Goal: Task Accomplishment & Management: Manage account settings

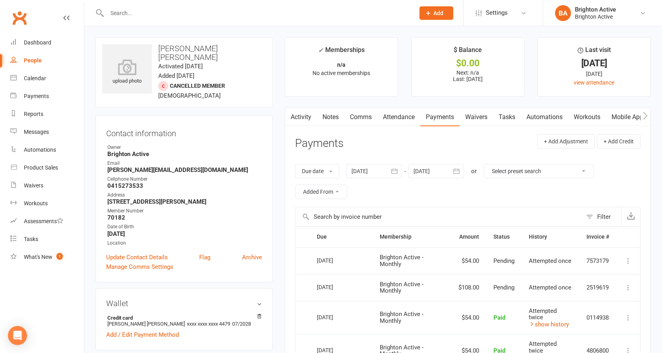
click at [203, 6] on div at bounding box center [252, 13] width 314 height 26
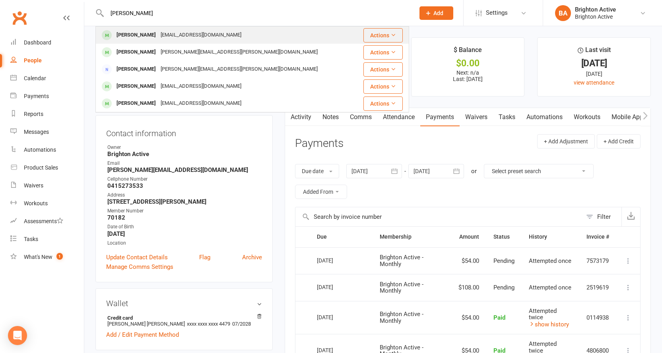
type input "Katherine"
click at [160, 33] on div "katzhatz2015@gmail.com" at bounding box center [200, 35] width 85 height 12
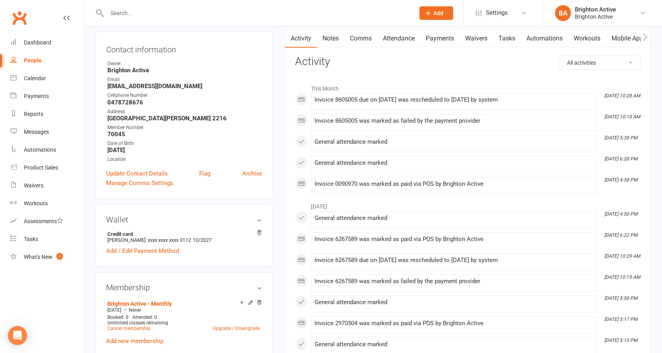
scroll to position [79, 0]
click at [443, 30] on link "Payments" at bounding box center [439, 38] width 39 height 18
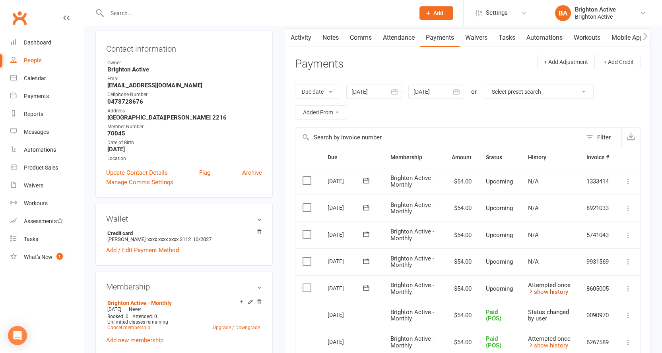
click at [547, 292] on link "show history" at bounding box center [548, 291] width 40 height 7
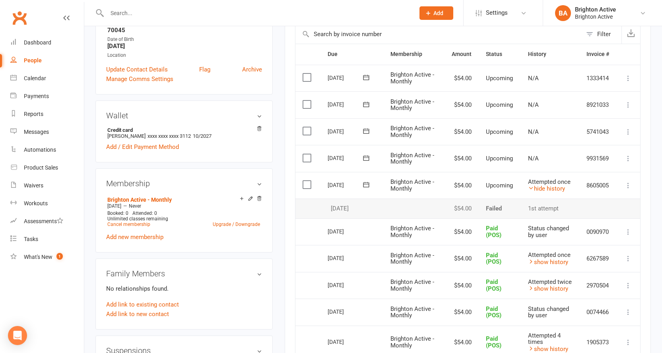
scroll to position [199, 0]
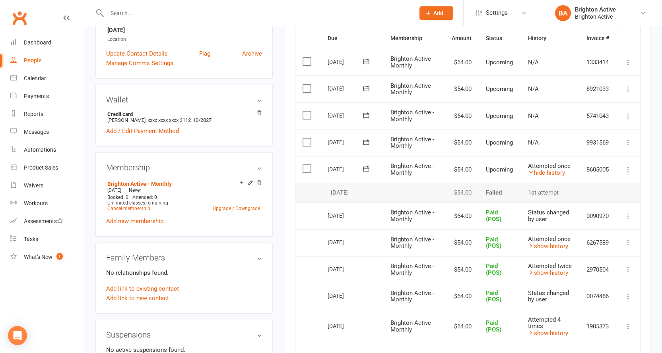
click at [628, 169] on icon at bounding box center [628, 170] width 8 height 8
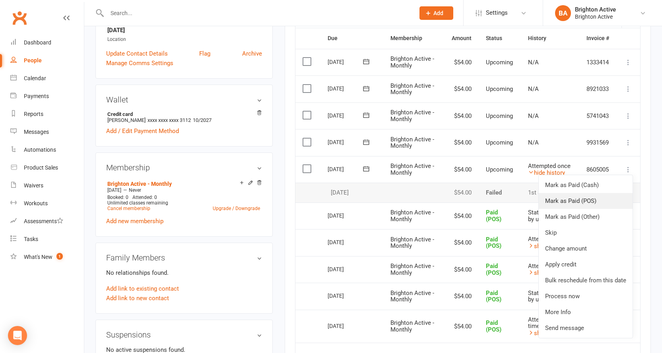
click at [589, 205] on link "Mark as Paid (POS)" at bounding box center [585, 201] width 94 height 16
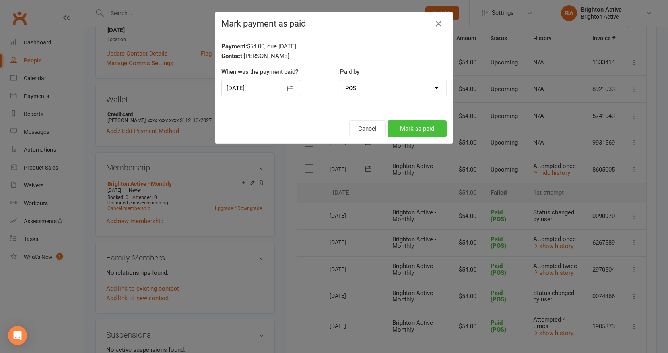
click at [419, 127] on button "Mark as paid" at bounding box center [416, 128] width 59 height 17
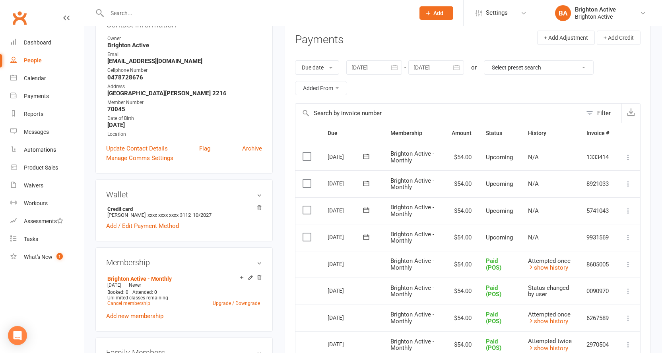
scroll to position [0, 0]
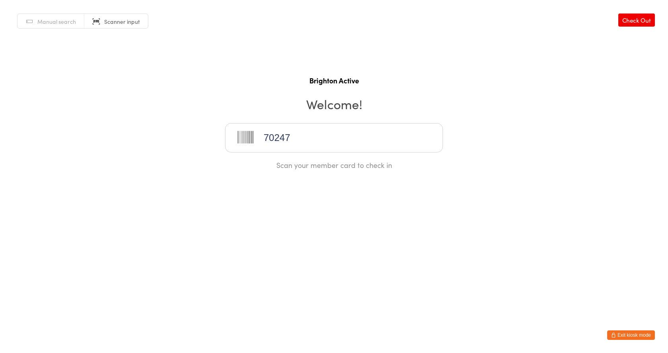
type input "70247"
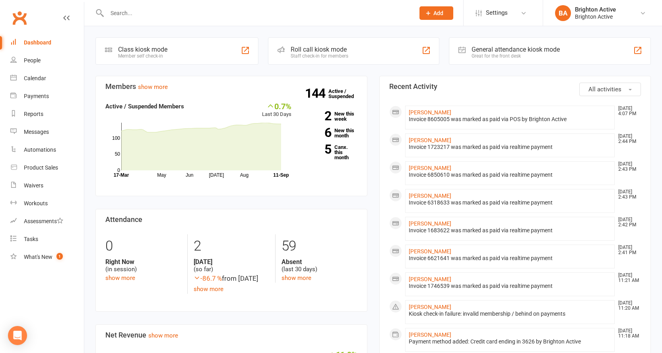
drag, startPoint x: 493, startPoint y: 42, endPoint x: 492, endPoint y: 52, distance: 10.4
click at [493, 41] on div "General attendance kiosk mode Great for the front desk" at bounding box center [550, 50] width 202 height 27
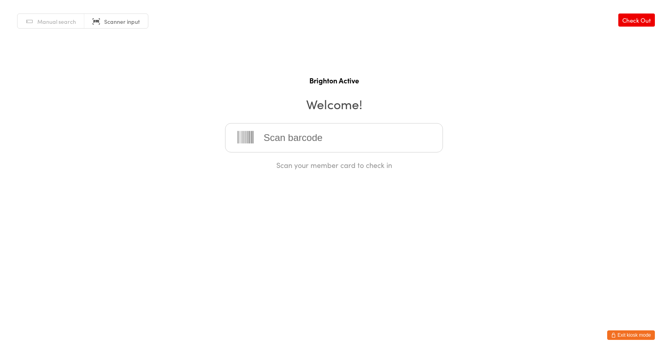
click at [290, 137] on input "search" at bounding box center [334, 137] width 218 height 29
click at [290, 134] on input "search" at bounding box center [334, 137] width 218 height 29
click at [257, 79] on h1 "Brighton Active" at bounding box center [334, 80] width 652 height 10
click at [263, 133] on input "search" at bounding box center [334, 137] width 218 height 29
click at [635, 333] on button "Exit kiosk mode" at bounding box center [631, 336] width 48 height 10
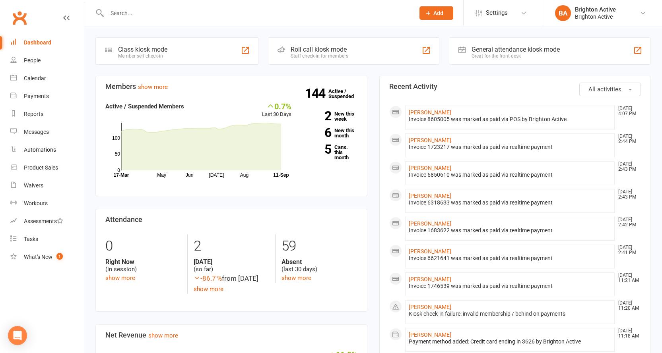
click at [219, 14] on input "text" at bounding box center [257, 13] width 304 height 11
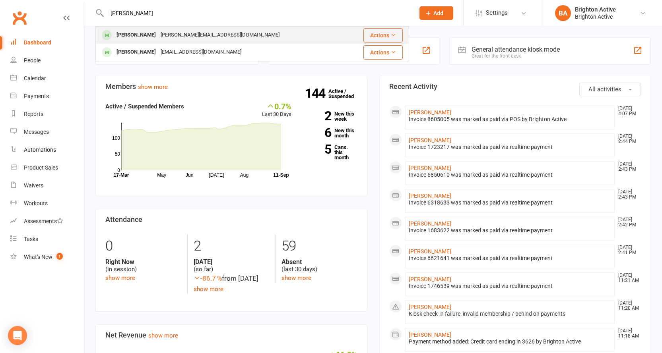
type input "[PERSON_NAME]"
click at [213, 36] on div "[PERSON_NAME][EMAIL_ADDRESS][DOMAIN_NAME]" at bounding box center [220, 35] width 124 height 12
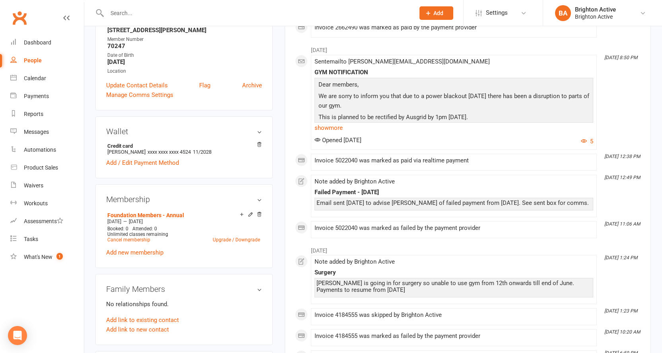
scroll to position [159, 0]
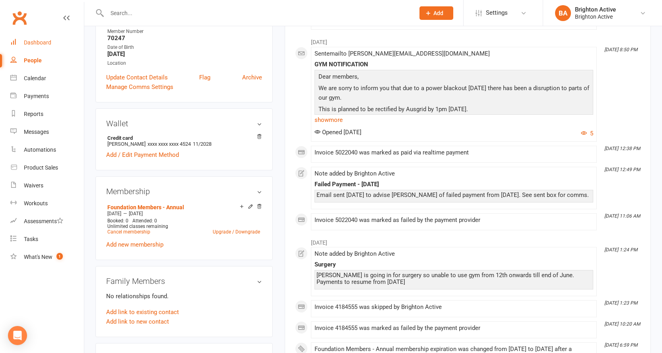
click at [47, 44] on div "Dashboard" at bounding box center [37, 42] width 27 height 6
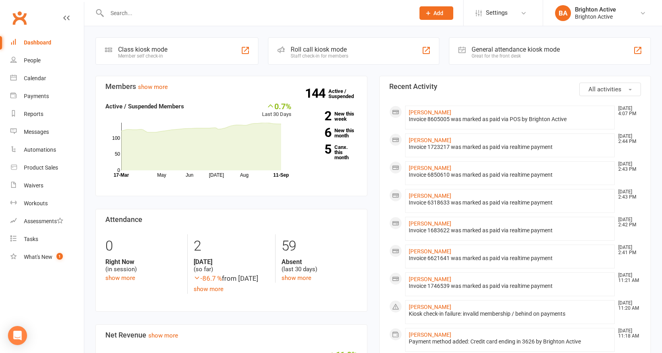
click at [496, 58] on div "Great for the front desk" at bounding box center [515, 56] width 88 height 6
